Goal: Information Seeking & Learning: Learn about a topic

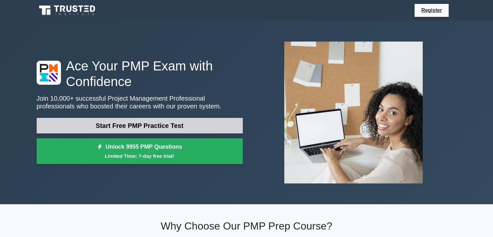
click at [175, 125] on link "Start Free PMP Practice Test" at bounding box center [140, 126] width 206 height 16
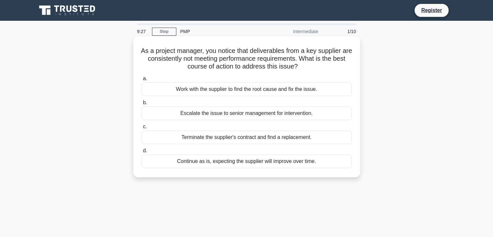
click at [231, 112] on div "Escalate the issue to senior management for intervention." at bounding box center [247, 113] width 210 height 14
click at [142, 105] on input "b. Escalate the issue to senior management for intervention." at bounding box center [142, 102] width 0 height 4
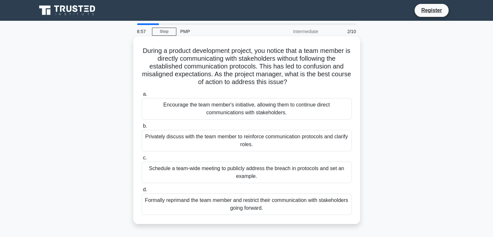
click at [229, 172] on div "Schedule a team-wide meeting to publicly address the breach in protocols and se…" at bounding box center [247, 171] width 210 height 21
click at [142, 160] on input "c. Schedule a team-wide meeting to publicly address the breach in protocols and…" at bounding box center [142, 158] width 0 height 4
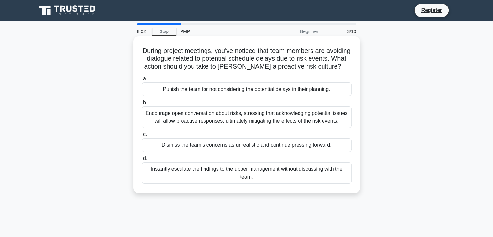
click at [219, 123] on div "Encourage open conversation about risks, stressing that acknowledging potential…" at bounding box center [247, 116] width 210 height 21
click at [142, 105] on input "b. Encourage open conversation about risks, stressing that acknowledging potent…" at bounding box center [142, 102] width 0 height 4
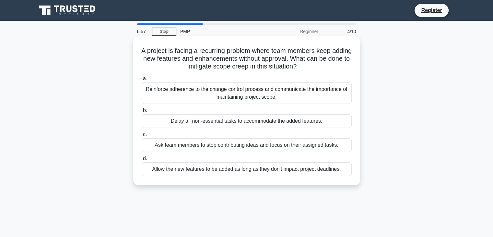
click at [247, 90] on div "Reinforce adherence to the change control process and communicate the importanc…" at bounding box center [247, 92] width 210 height 21
click at [142, 81] on input "a. Reinforce adherence to the change control process and communicate the import…" at bounding box center [142, 78] width 0 height 4
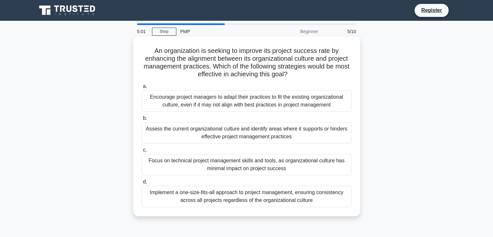
click at [261, 195] on div "Implement a one-size-fits-all approach to project management, ensuring consiste…" at bounding box center [247, 195] width 210 height 21
click at [142, 184] on input "d. Implement a one-size-fits-all approach to project management, ensuring consi…" at bounding box center [142, 181] width 0 height 4
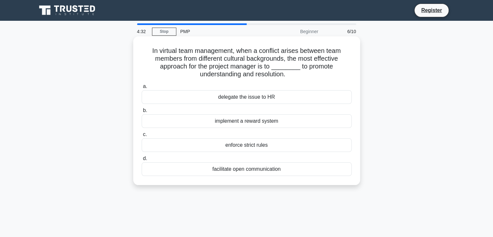
click at [247, 96] on div "delegate the issue to HR" at bounding box center [247, 97] width 210 height 14
click at [142, 88] on input "a. delegate the issue to HR" at bounding box center [142, 86] width 0 height 4
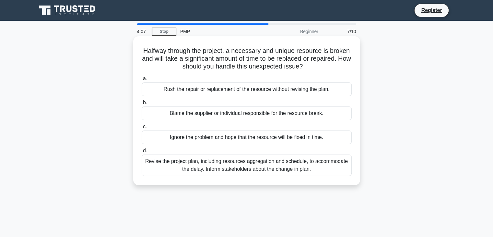
click at [223, 168] on div "Revise the project plan, including resources aggregation and schedule, to accom…" at bounding box center [247, 164] width 210 height 21
click at [142, 153] on input "d. Revise the project plan, including resources aggregation and schedule, to ac…" at bounding box center [142, 150] width 0 height 4
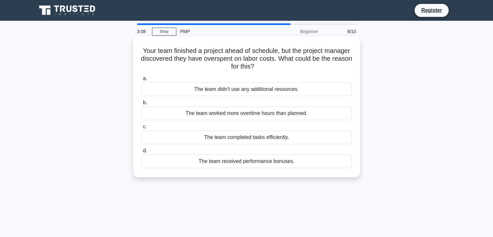
click at [230, 112] on div "The team worked more overtime hours than planned." at bounding box center [247, 113] width 210 height 14
click at [142, 105] on input "b. The team worked more overtime hours than planned." at bounding box center [142, 102] width 0 height 4
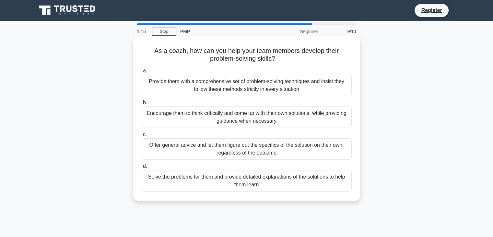
click at [242, 112] on div "Encourage them to think critically and come up with their own solutions, while …" at bounding box center [247, 116] width 210 height 21
click at [142, 105] on input "b. Encourage them to think critically and come up with their own solutions, whi…" at bounding box center [142, 102] width 0 height 4
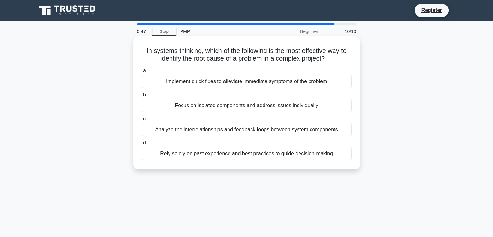
click at [220, 153] on div "Rely solely on past experience and best practices to guide decision-making" at bounding box center [247, 153] width 210 height 14
click at [142, 145] on input "d. Rely solely on past experience and best practices to guide decision-making" at bounding box center [142, 143] width 0 height 4
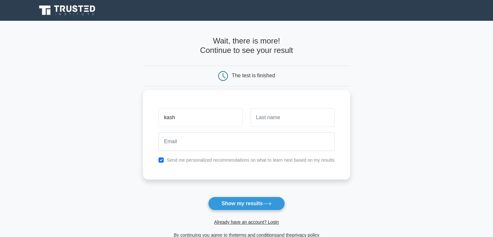
type input "kash"
click at [276, 123] on input "text" at bounding box center [292, 117] width 84 height 19
type input "pan"
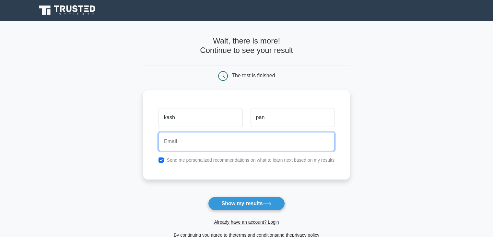
click at [256, 143] on input "email" at bounding box center [246, 141] width 176 height 19
type input "[EMAIL_ADDRESS][PERSON_NAME][DOMAIN_NAME]"
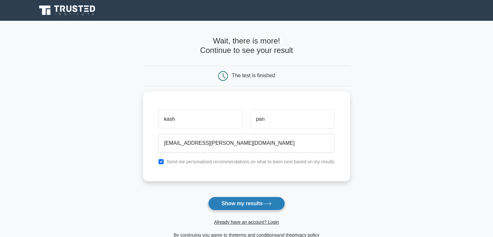
click at [252, 202] on button "Show my results" at bounding box center [246, 203] width 76 height 14
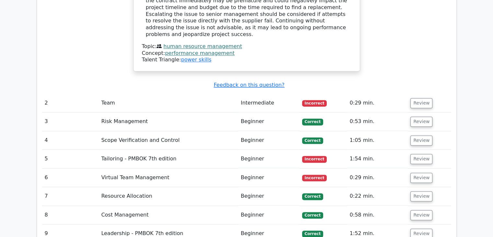
scroll to position [829, 0]
click at [425, 154] on button "Review" at bounding box center [421, 159] width 22 height 10
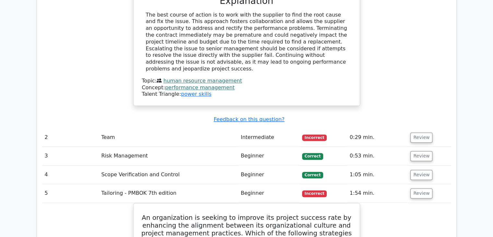
scroll to position [786, 0]
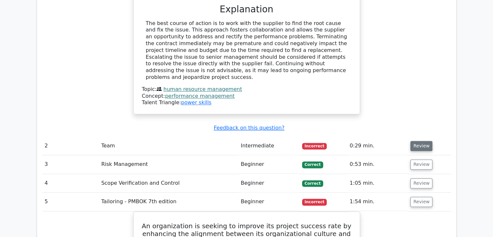
click at [419, 141] on button "Review" at bounding box center [421, 146] width 22 height 10
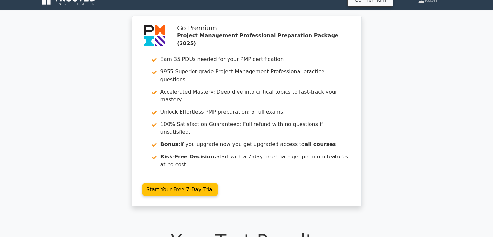
scroll to position [0, 0]
